Goal: Find specific page/section: Find specific page/section

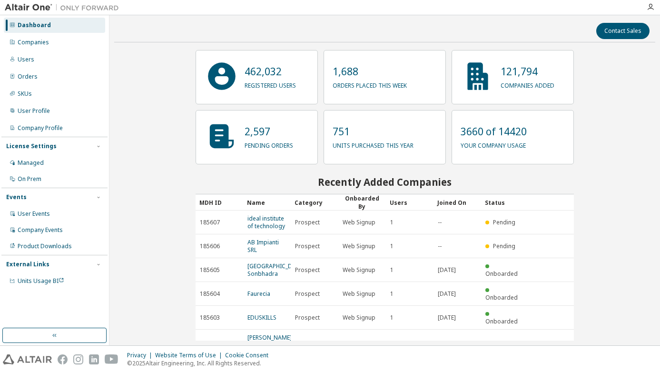
click at [142, 240] on div "Contact Sales 462,032 registered users 1,688 orders placed this week 121,794 co…" at bounding box center [384, 180] width 541 height 320
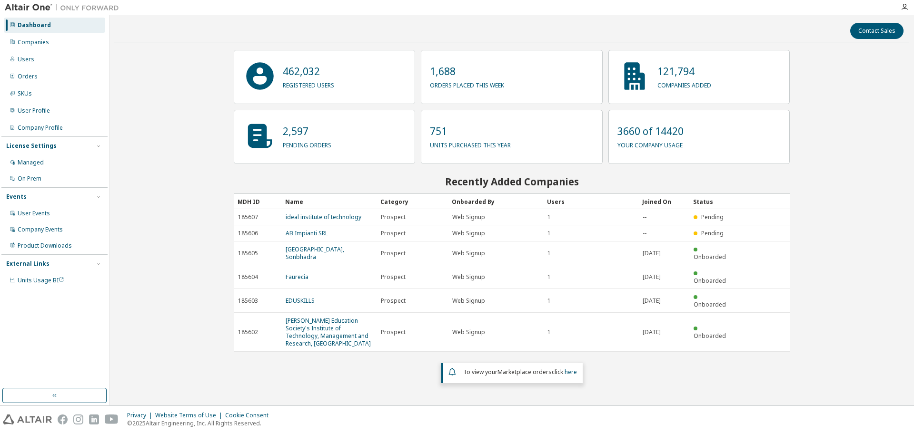
click at [182, 161] on div "Contact Sales 462,032 registered users 1,688 orders placed this week 121,794 co…" at bounding box center [511, 210] width 795 height 381
